Goal: Check status: Check status

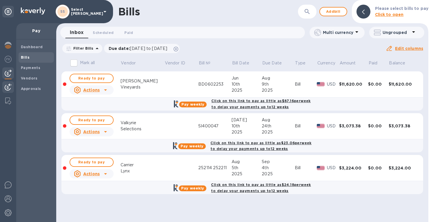
click at [5, 87] on img at bounding box center [8, 87] width 7 height 7
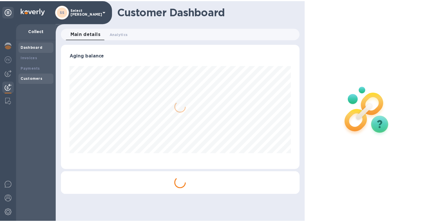
scroll to position [125, 238]
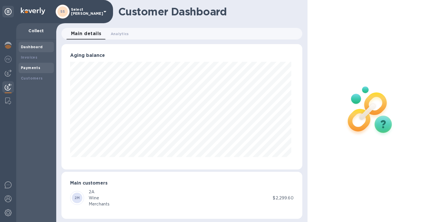
click at [34, 68] on b "Payments" at bounding box center [30, 68] width 19 height 4
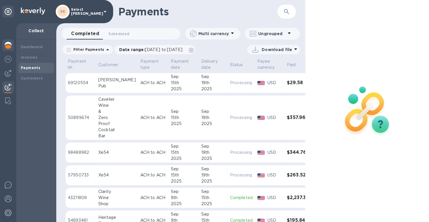
click at [5, 44] on div at bounding box center [8, 45] width 12 height 13
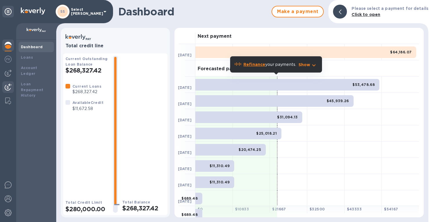
click at [8, 84] on img at bounding box center [8, 87] width 7 height 7
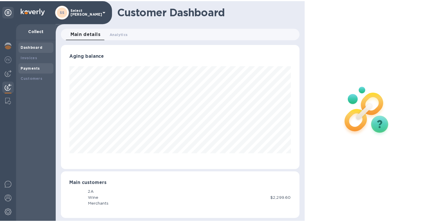
scroll to position [289995, 289882]
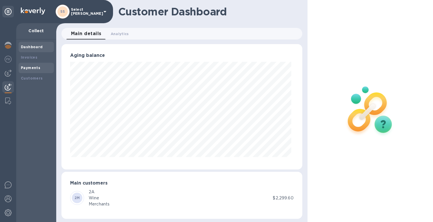
click at [29, 68] on b "Payments" at bounding box center [30, 68] width 19 height 4
